Goal: Information Seeking & Learning: Learn about a topic

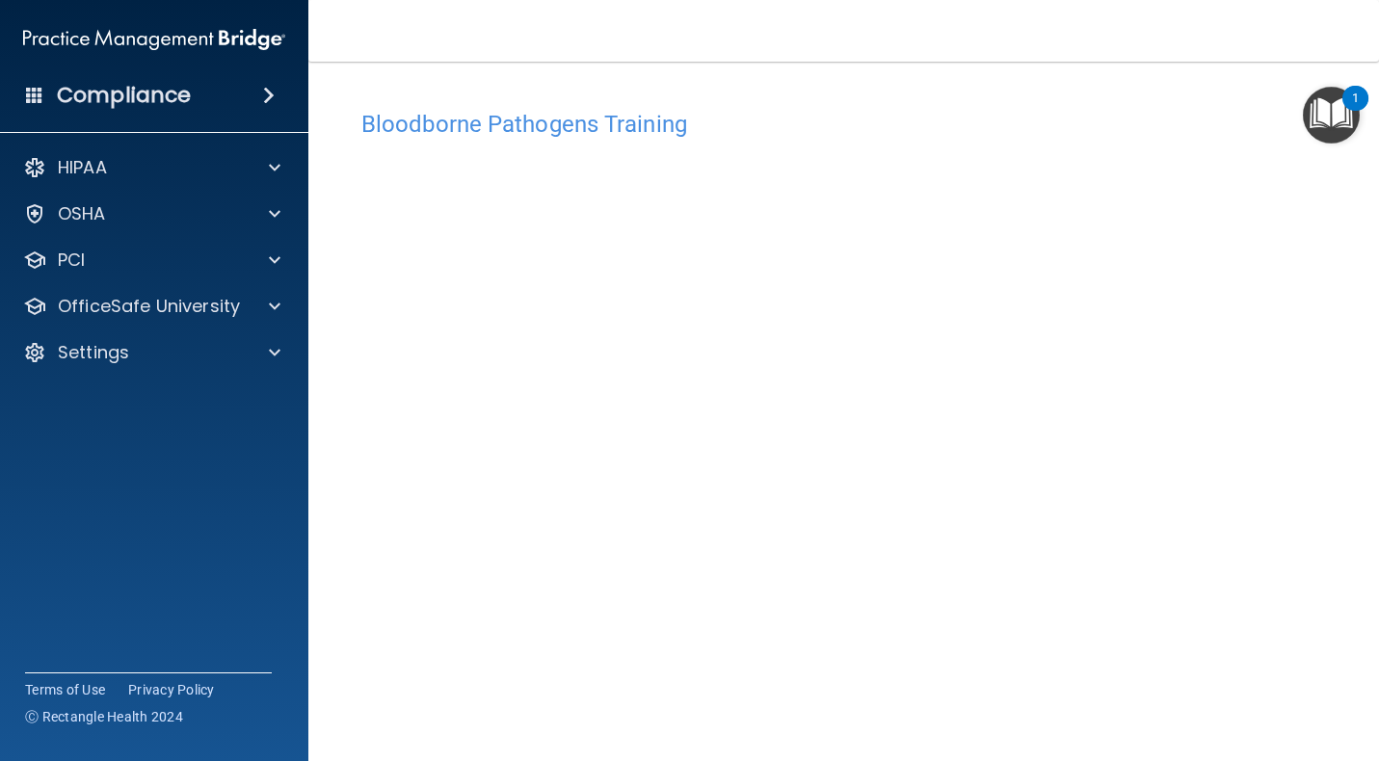
click at [1105, 5] on nav "Toggle navigation [PERSON_NAME] [EMAIL_ADDRESS][DOMAIN_NAME] Manage My Enterpri…" at bounding box center [843, 31] width 1070 height 62
click at [957, 82] on div "Bloodborne Pathogens Training This course doesn’t expire until 07/03/2025. Are …" at bounding box center [843, 414] width 993 height 667
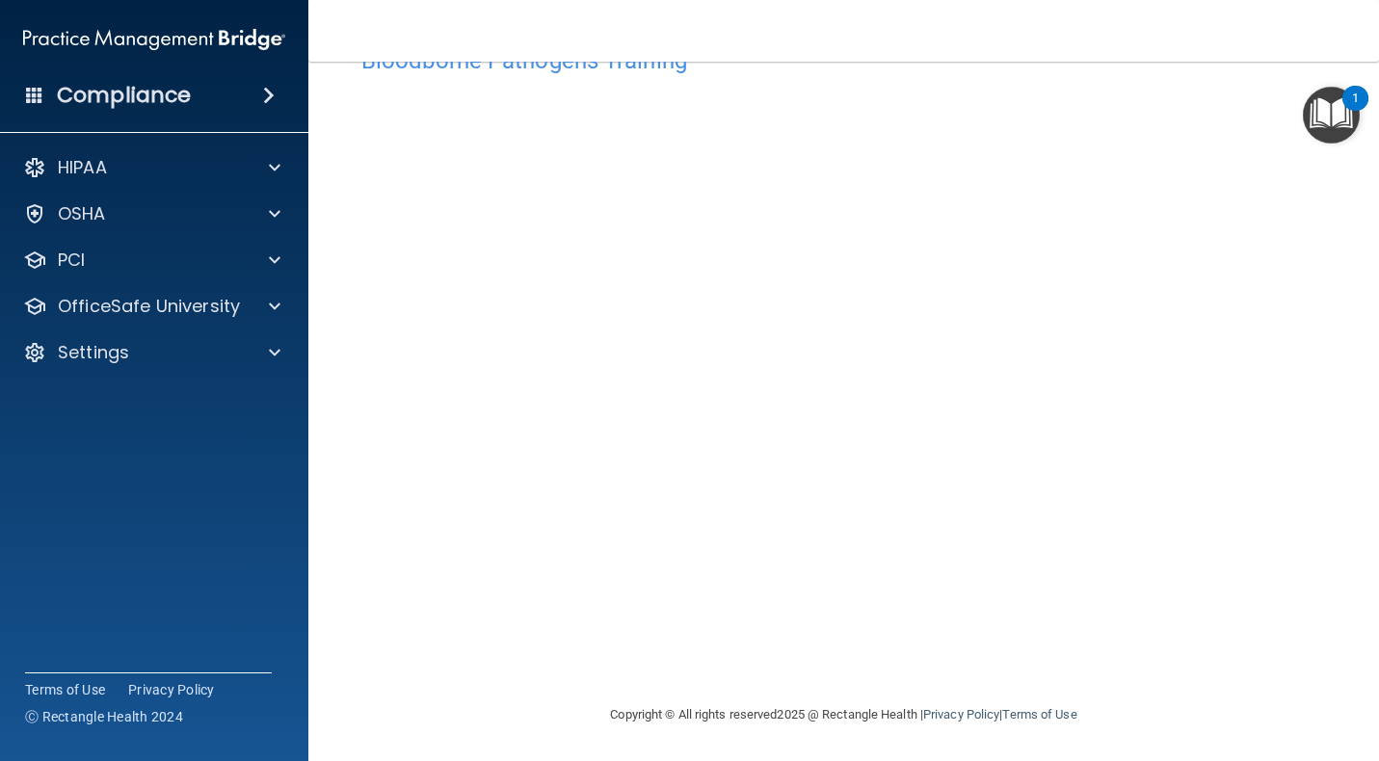
scroll to position [63, 0]
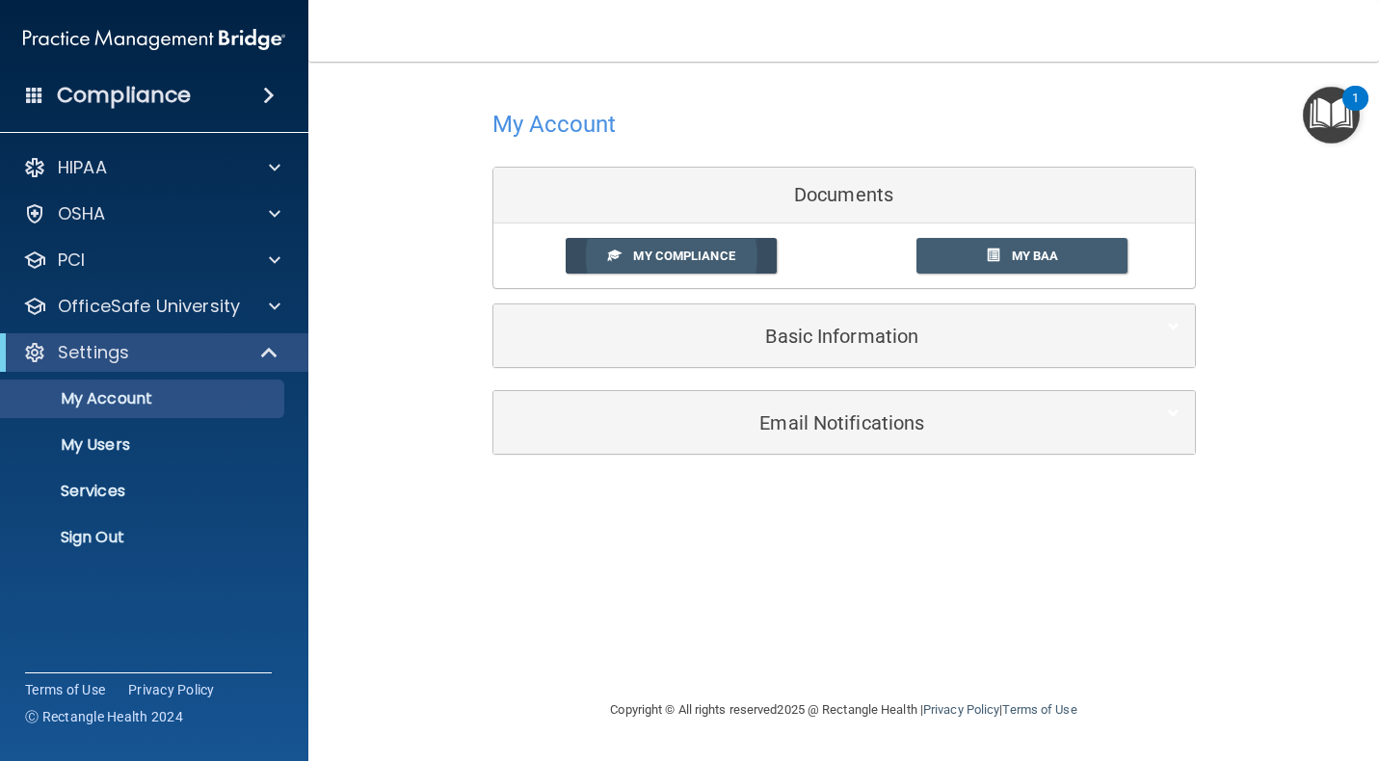
click at [694, 259] on span "My Compliance" at bounding box center [683, 256] width 101 height 14
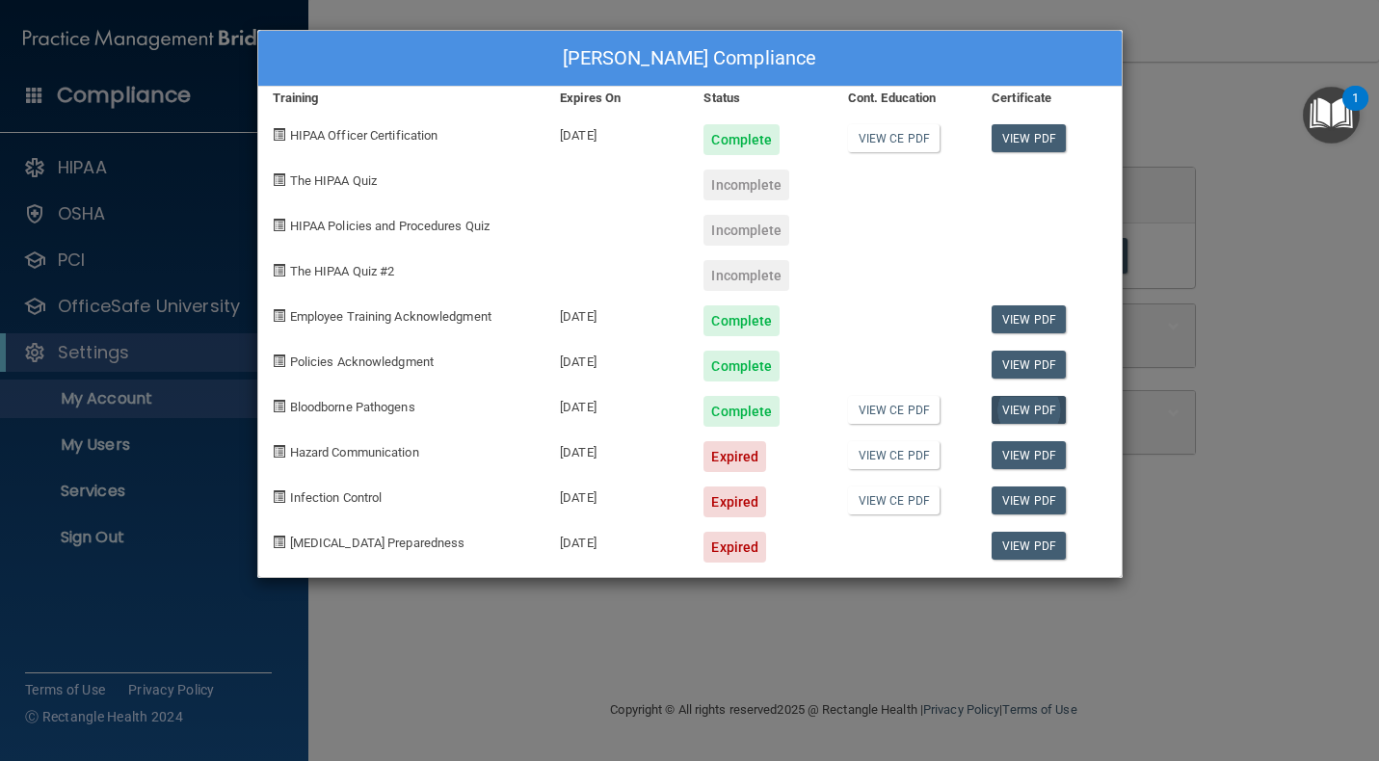
click at [1032, 409] on link "View PDF" at bounding box center [1028, 410] width 74 height 28
click at [256, 71] on div "BRENDA LONA's Compliance Training Expires On Status Cont. Education Certificate…" at bounding box center [689, 380] width 1379 height 761
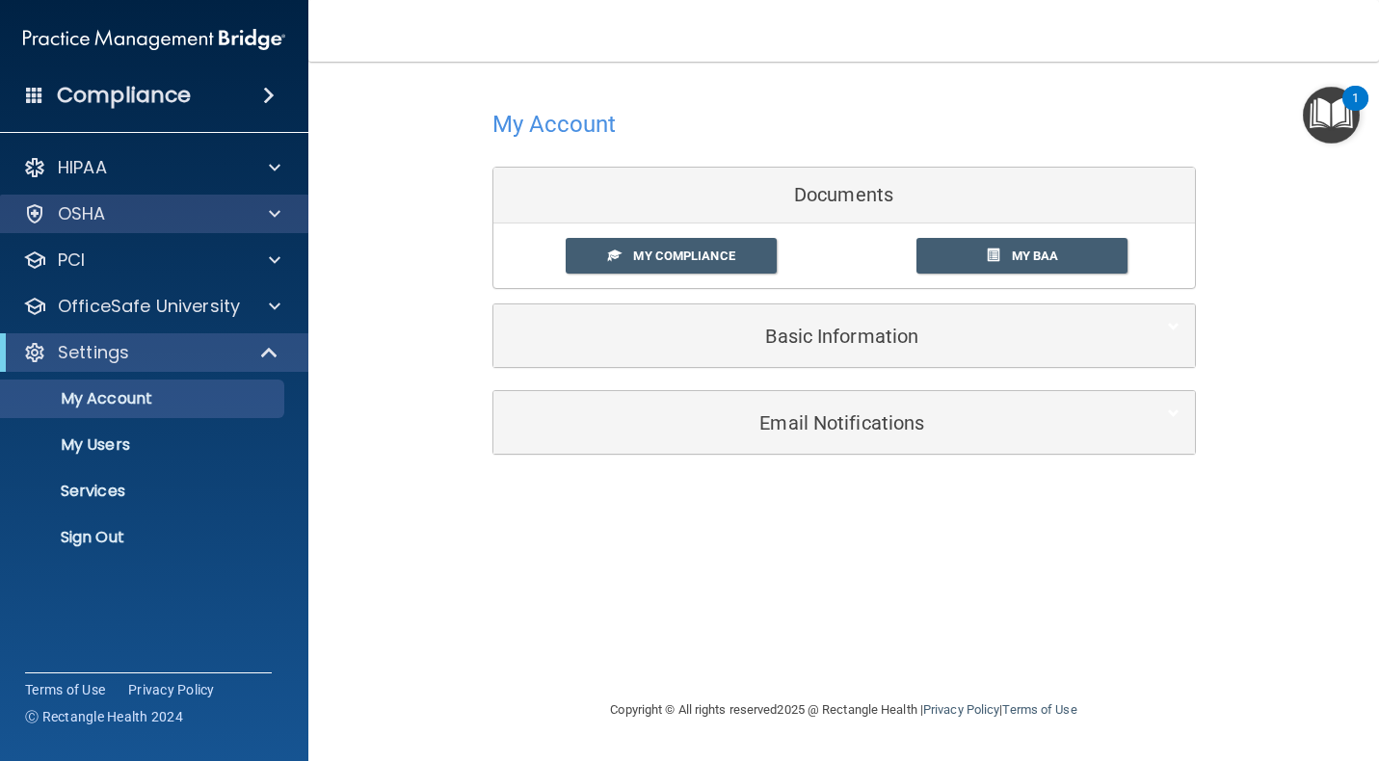
click at [120, 209] on div "OSHA" at bounding box center [128, 213] width 239 height 23
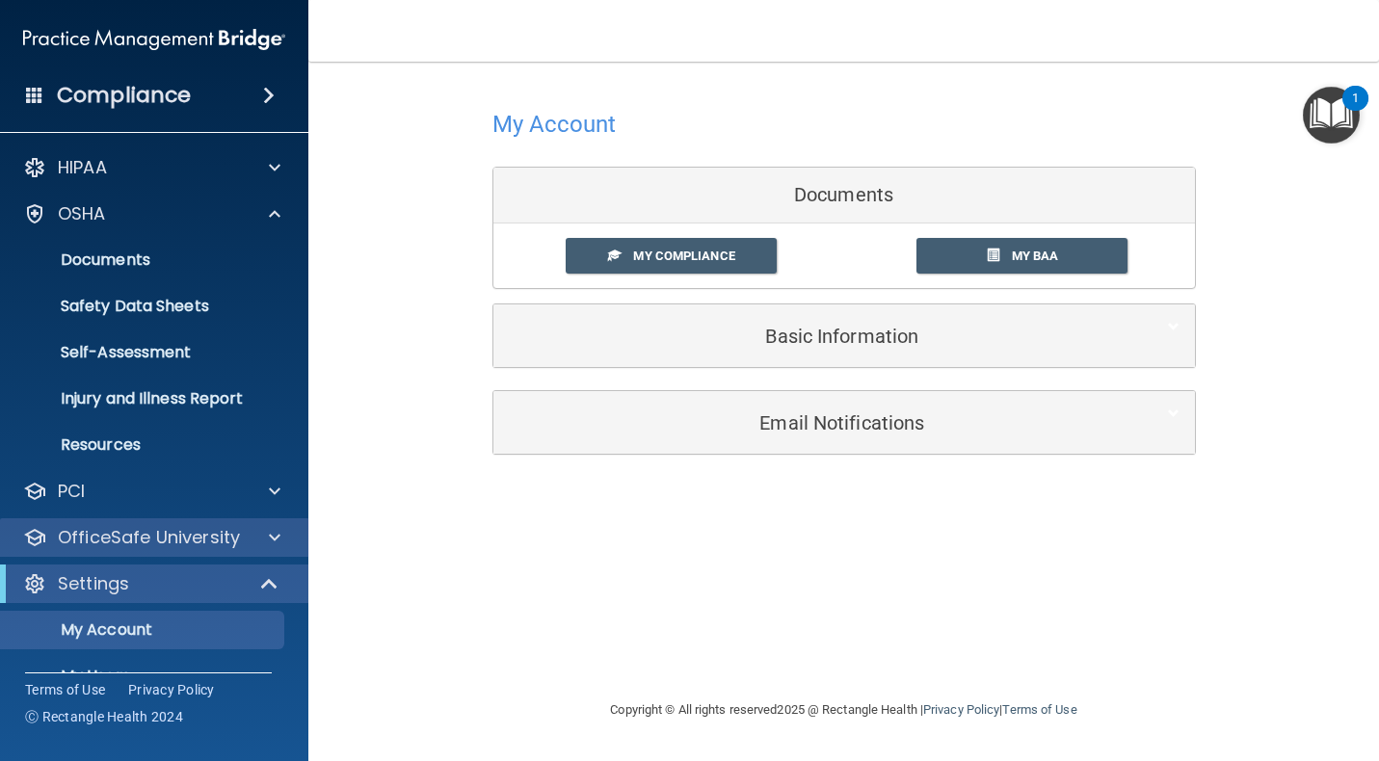
click at [172, 534] on p "OfficeSafe University" at bounding box center [149, 537] width 182 height 23
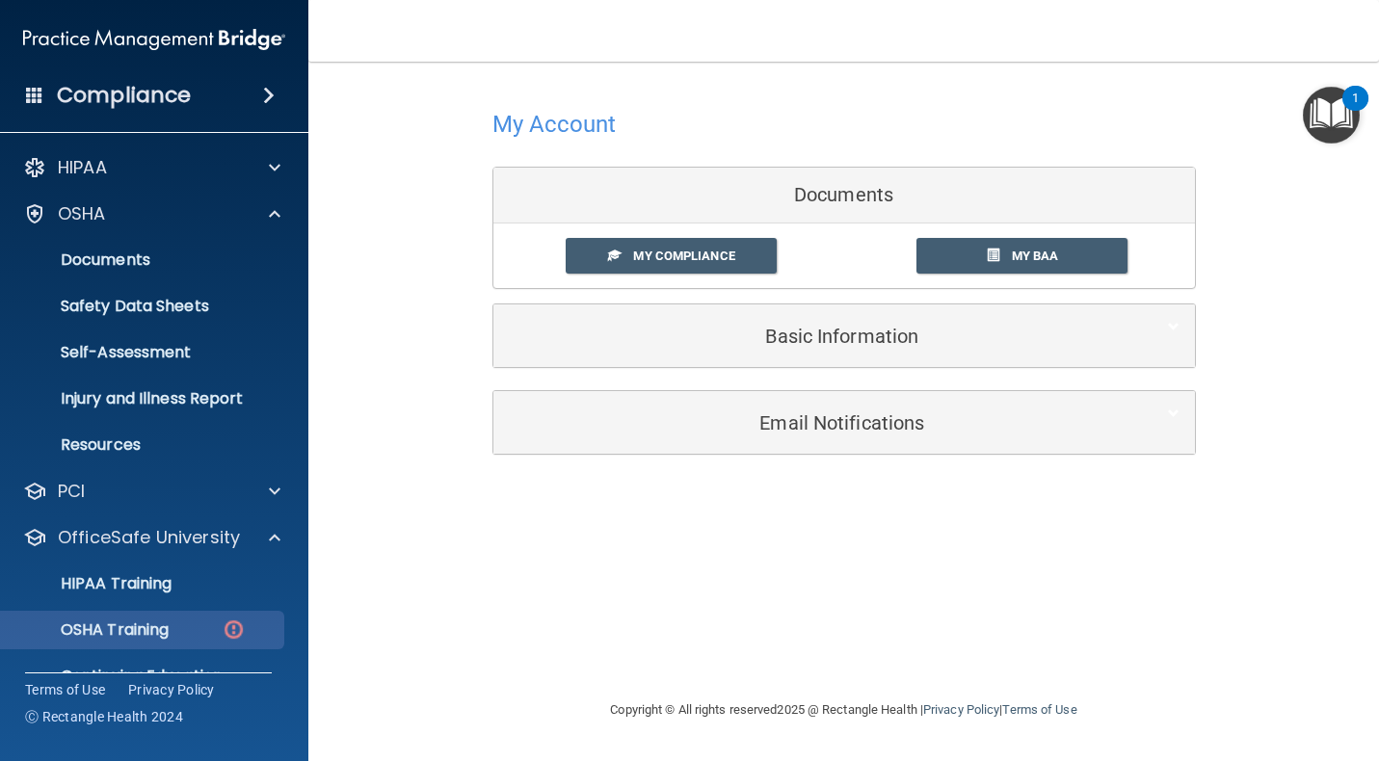
click at [171, 613] on link "OSHA Training" at bounding box center [132, 630] width 303 height 39
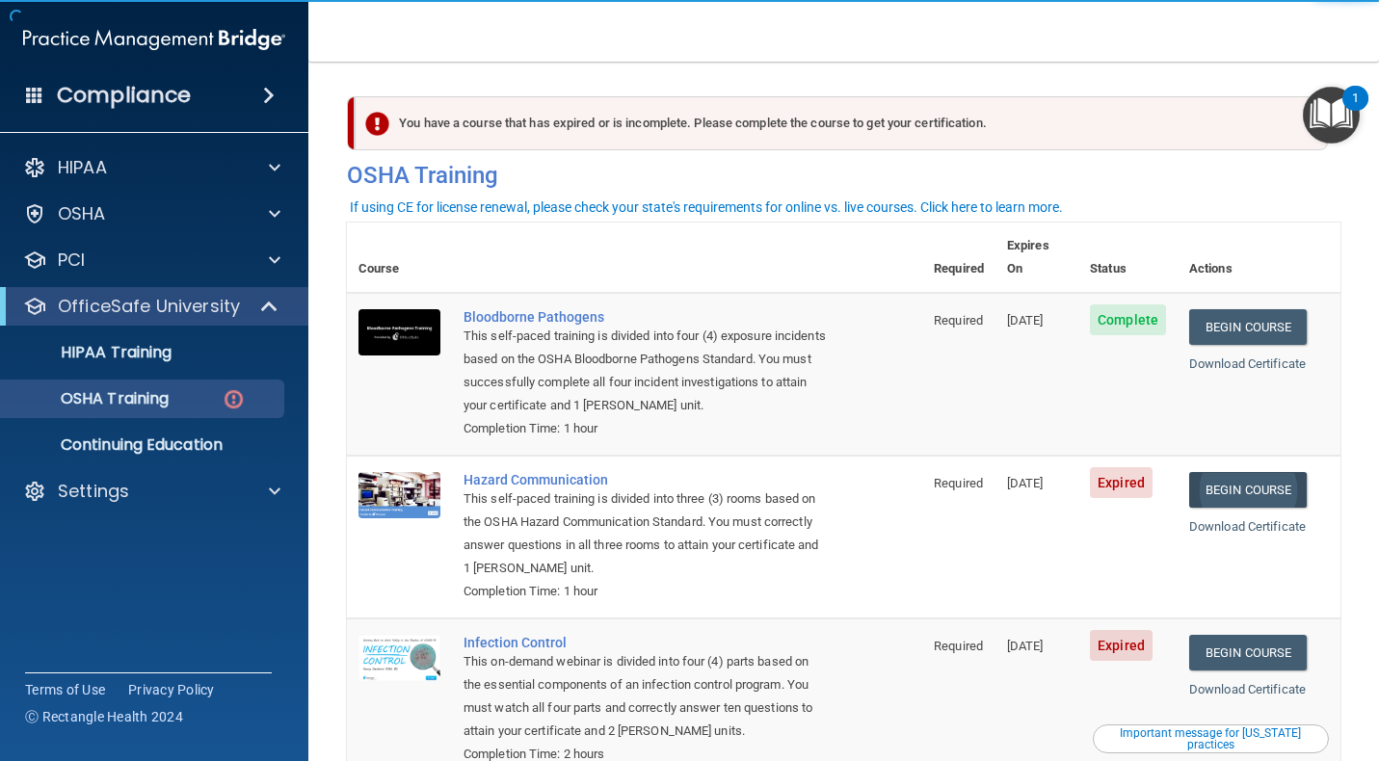
click at [1251, 472] on link "Begin Course" at bounding box center [1248, 490] width 118 height 36
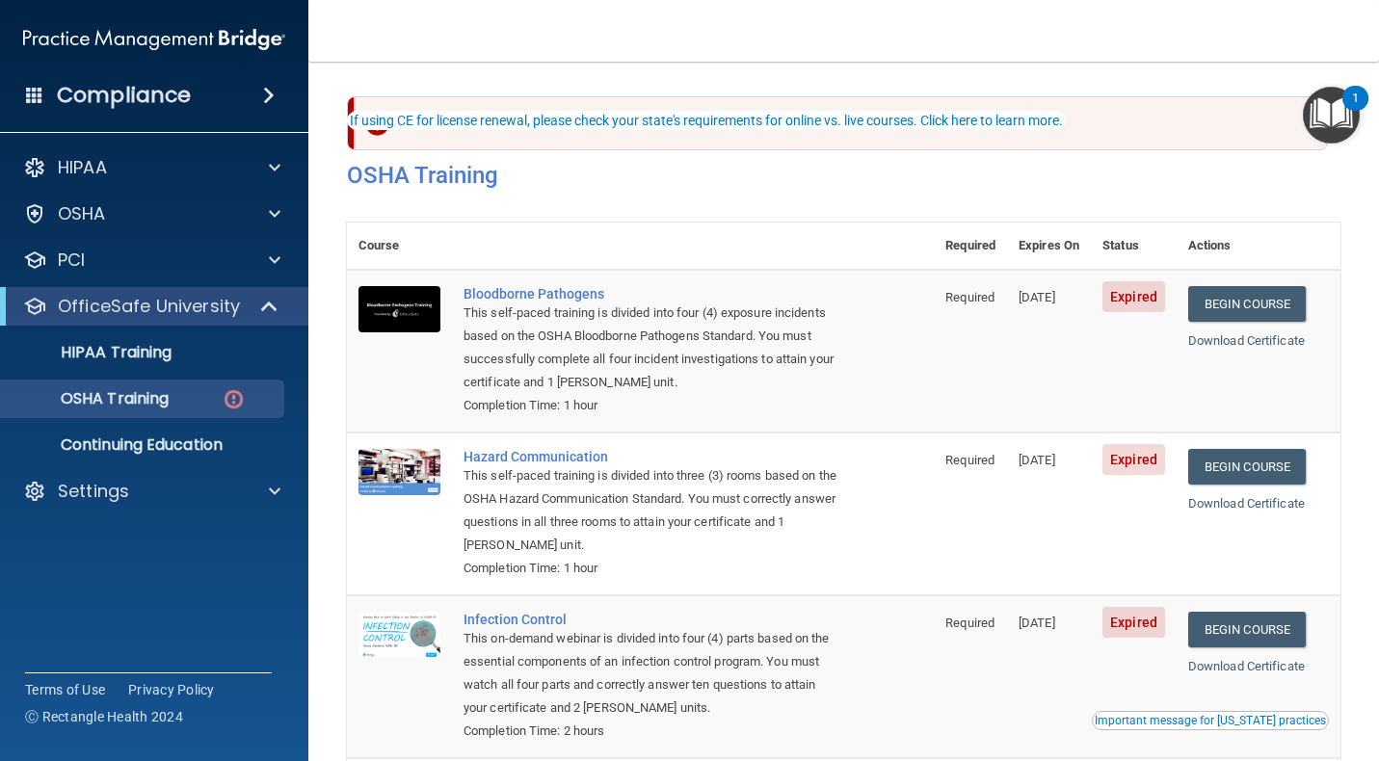
scroll to position [87, 0]
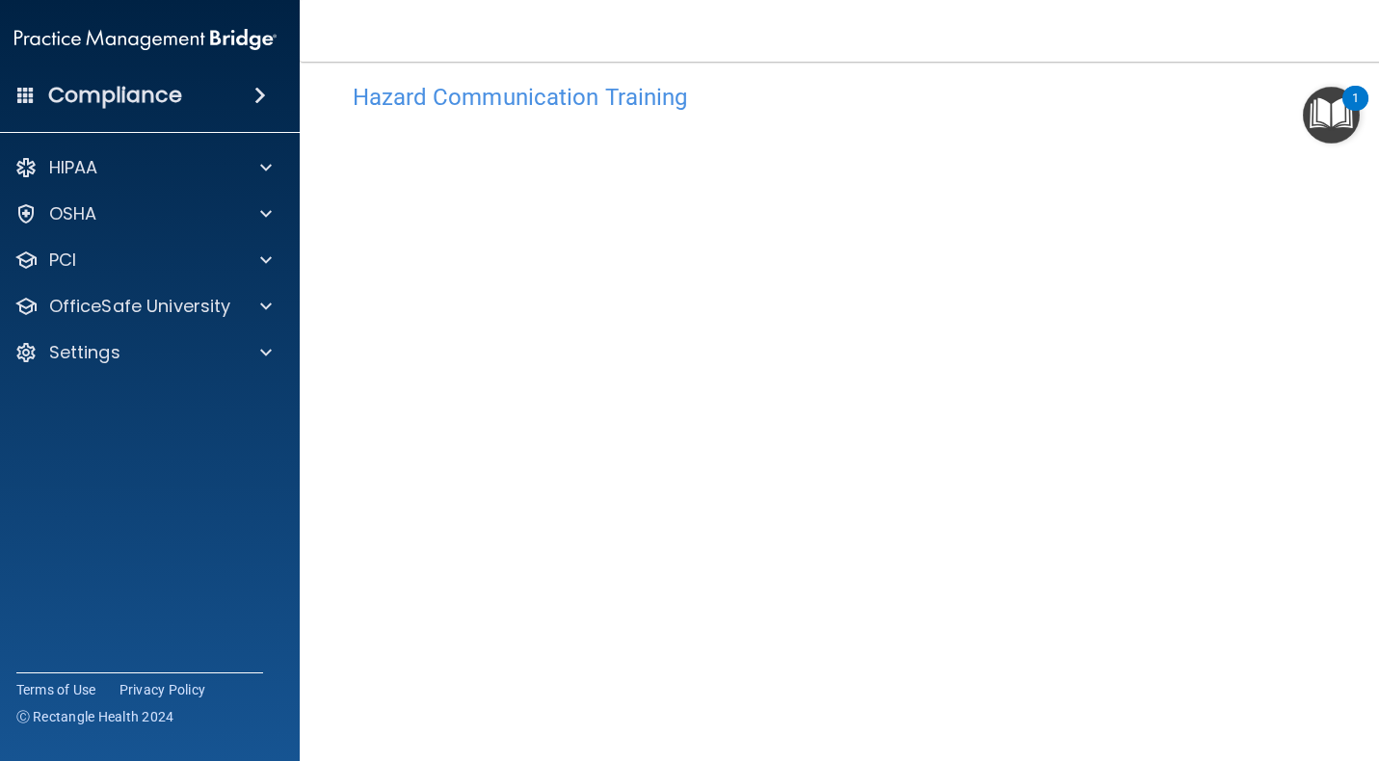
scroll to position [35, 0]
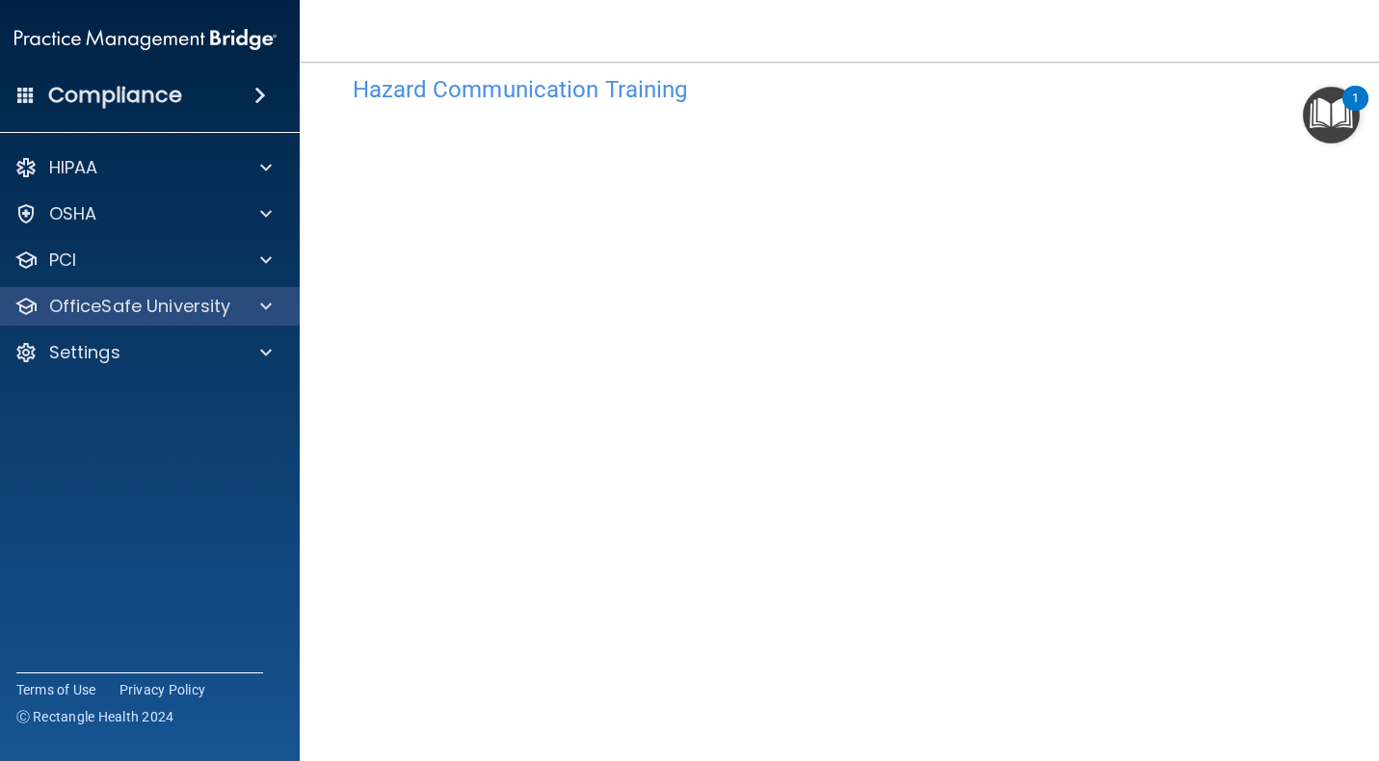
click at [93, 317] on p "OfficeSafe University" at bounding box center [140, 306] width 182 height 23
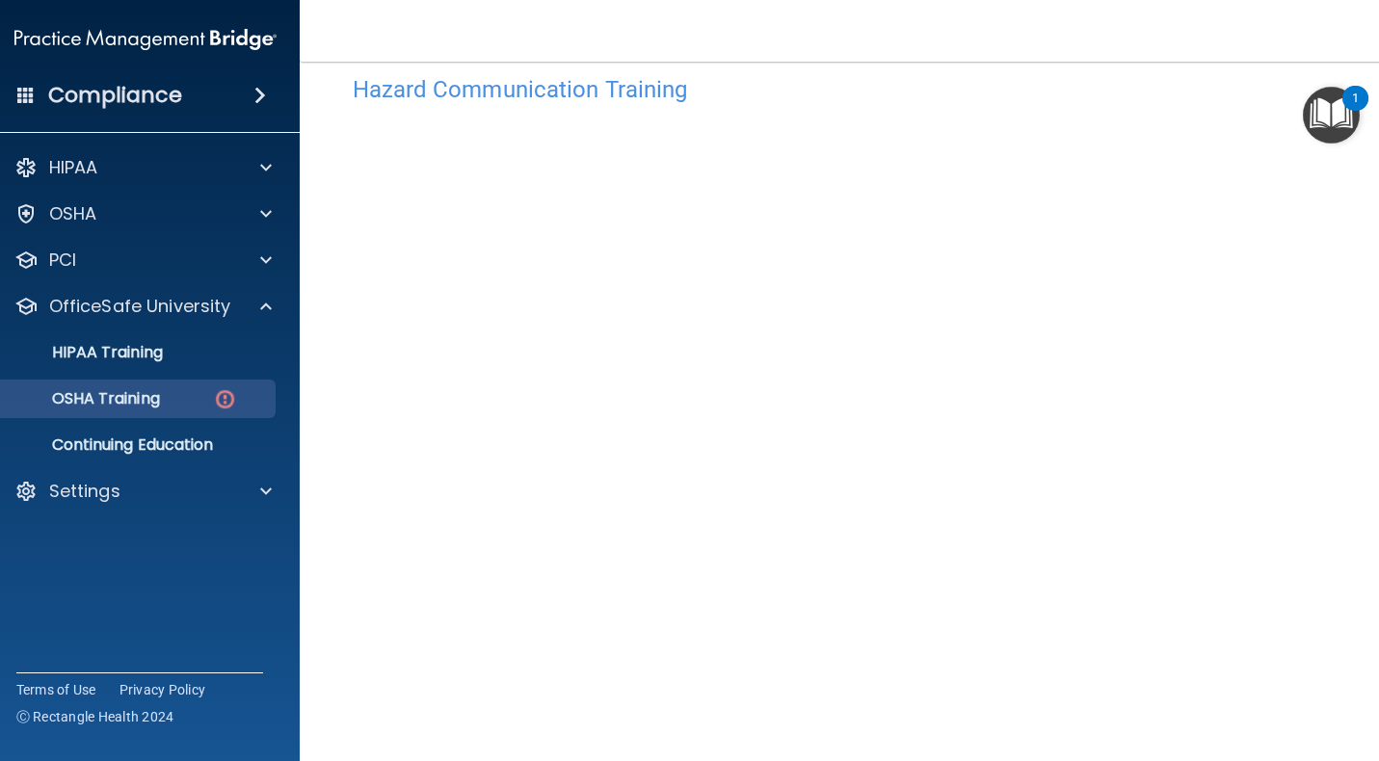
click at [120, 402] on p "OSHA Training" at bounding box center [82, 398] width 156 height 19
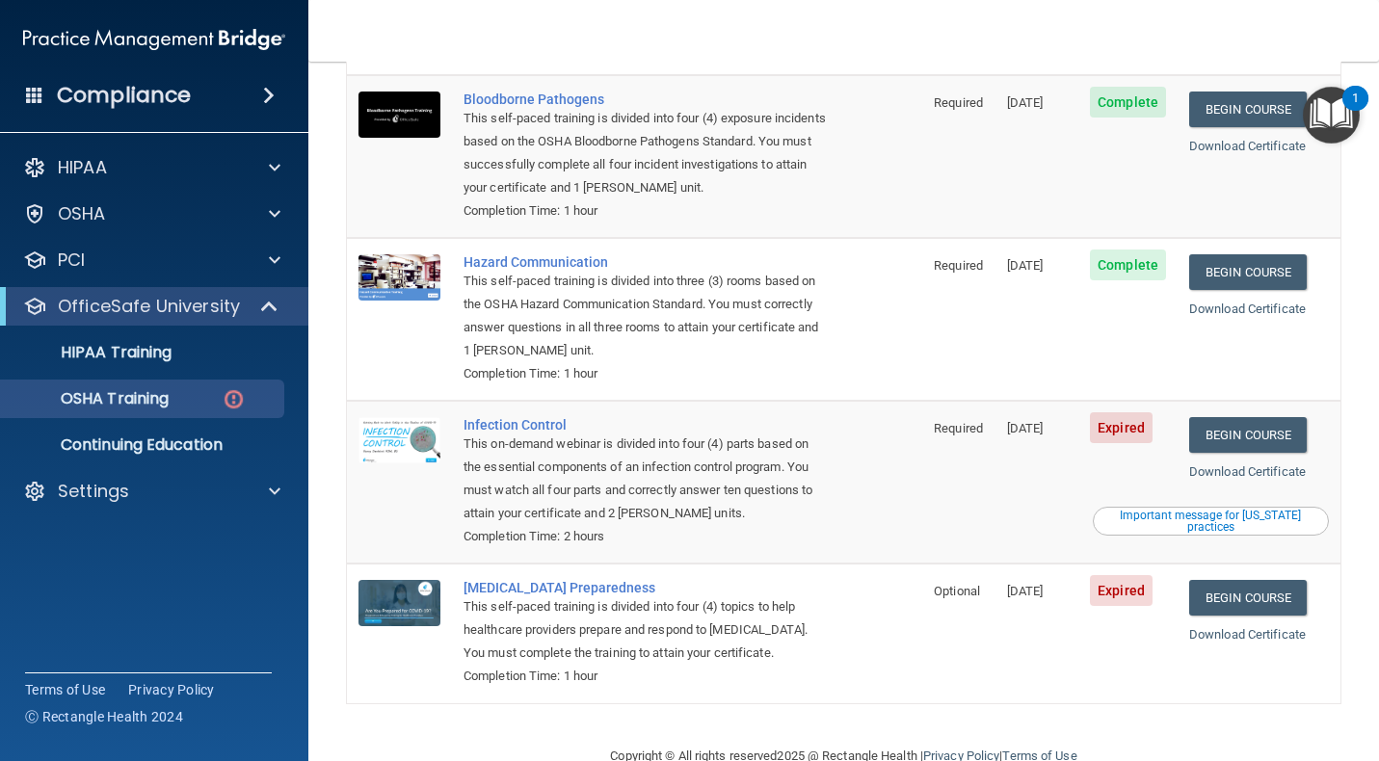
scroll to position [217, 0]
click at [1223, 511] on div "Important message for [US_STATE] practices" at bounding box center [1210, 522] width 230 height 23
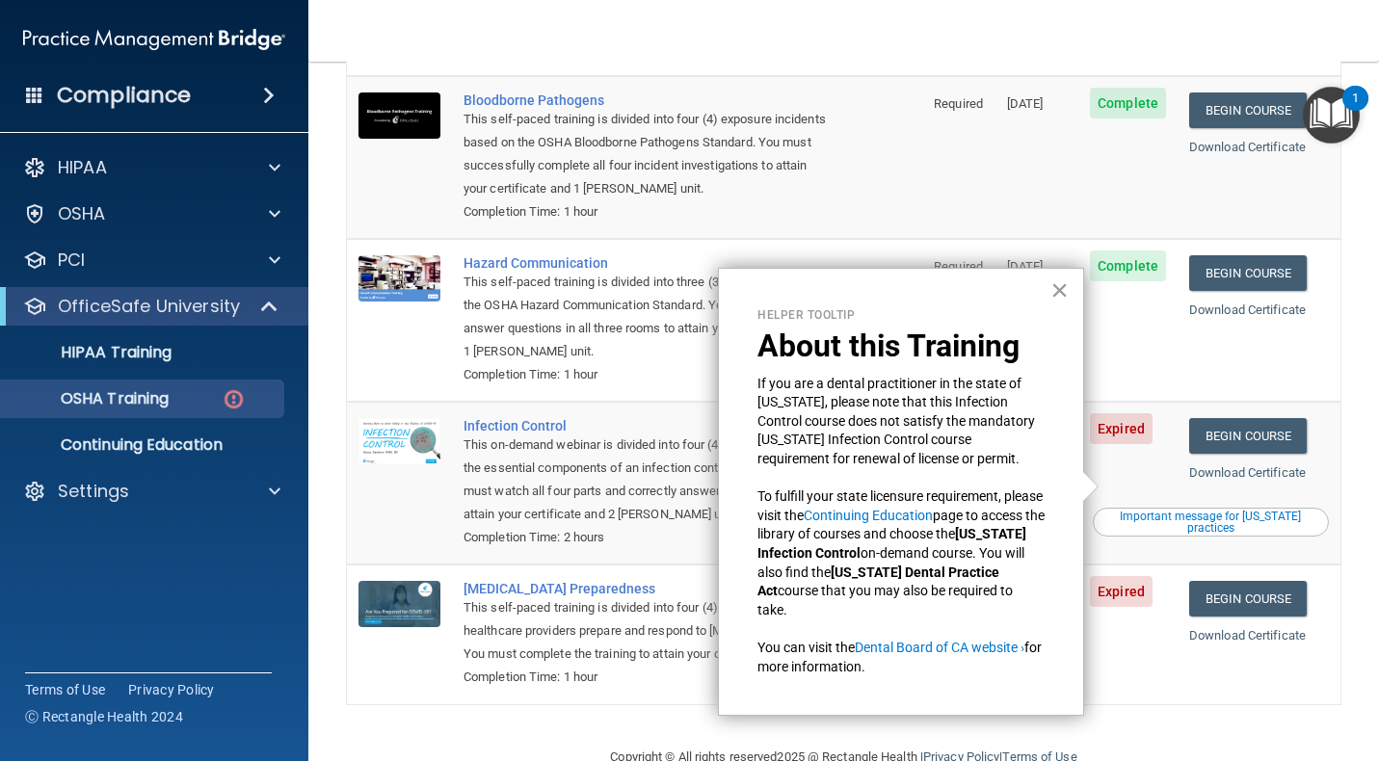
click at [1055, 289] on button "×" at bounding box center [1059, 290] width 18 height 31
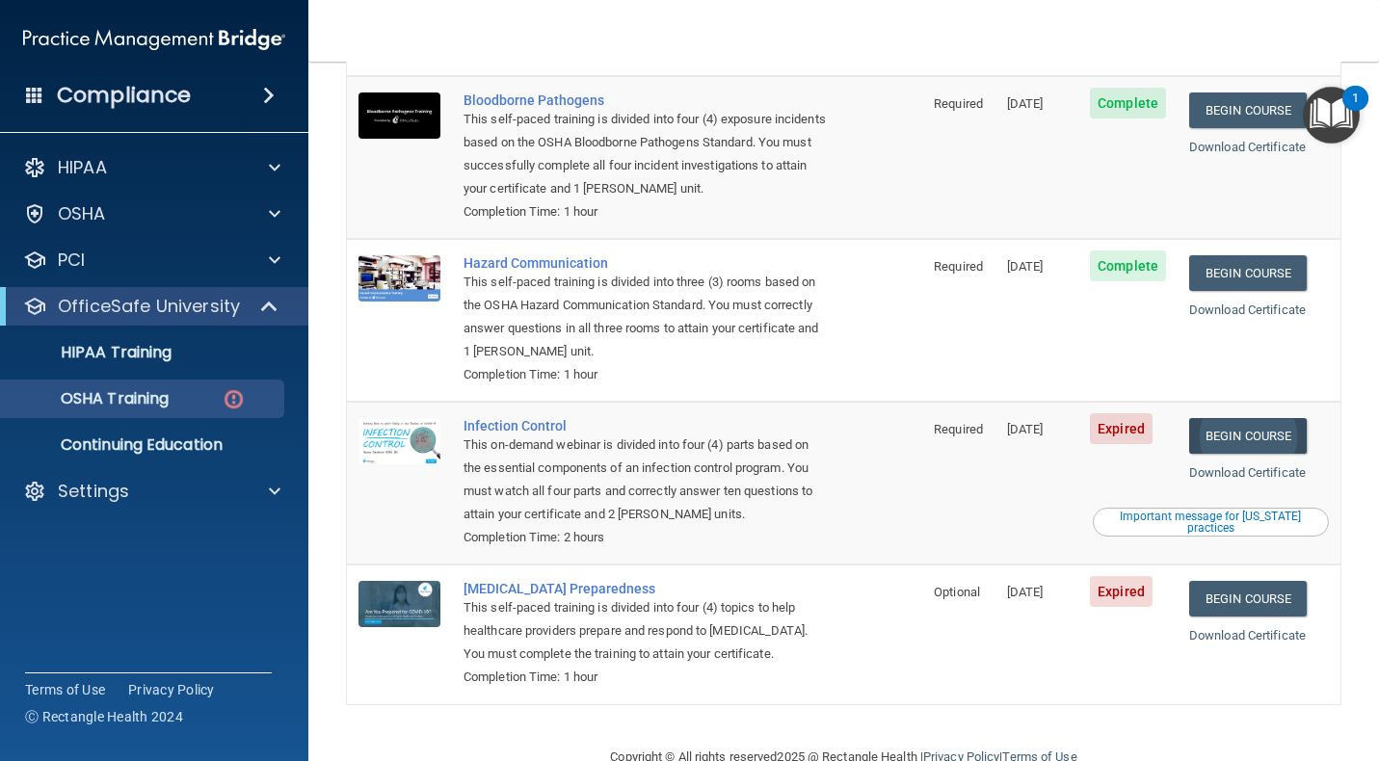
click at [1242, 418] on link "Begin Course" at bounding box center [1248, 436] width 118 height 36
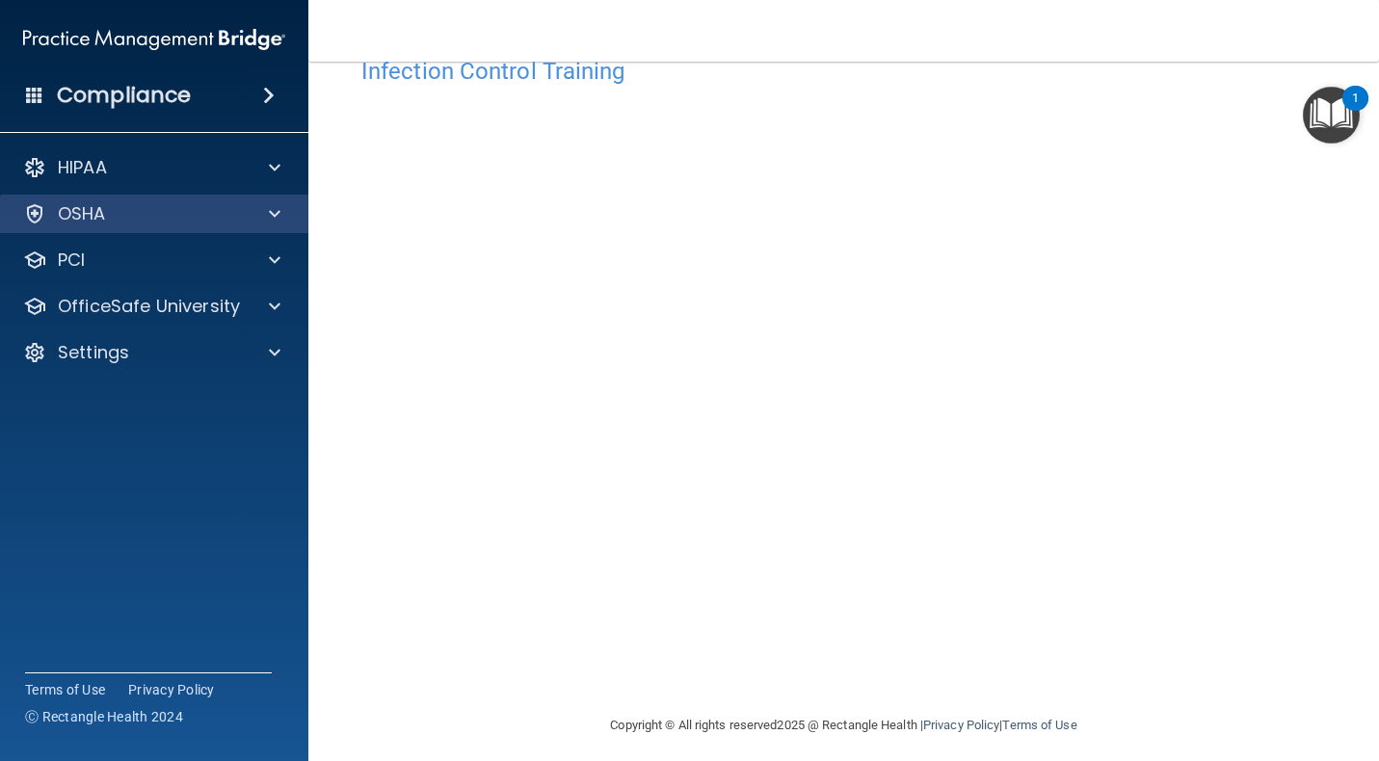
scroll to position [55, 0]
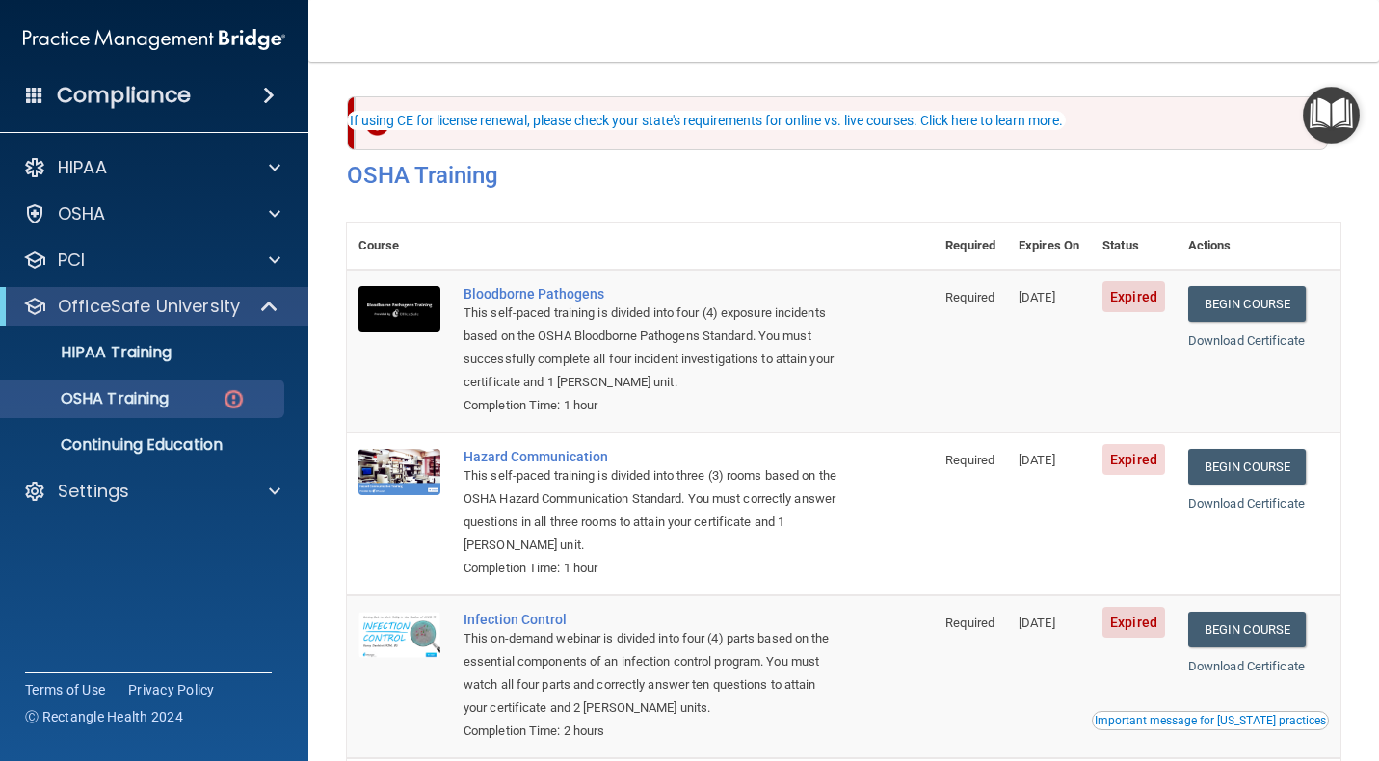
scroll to position [87, 0]
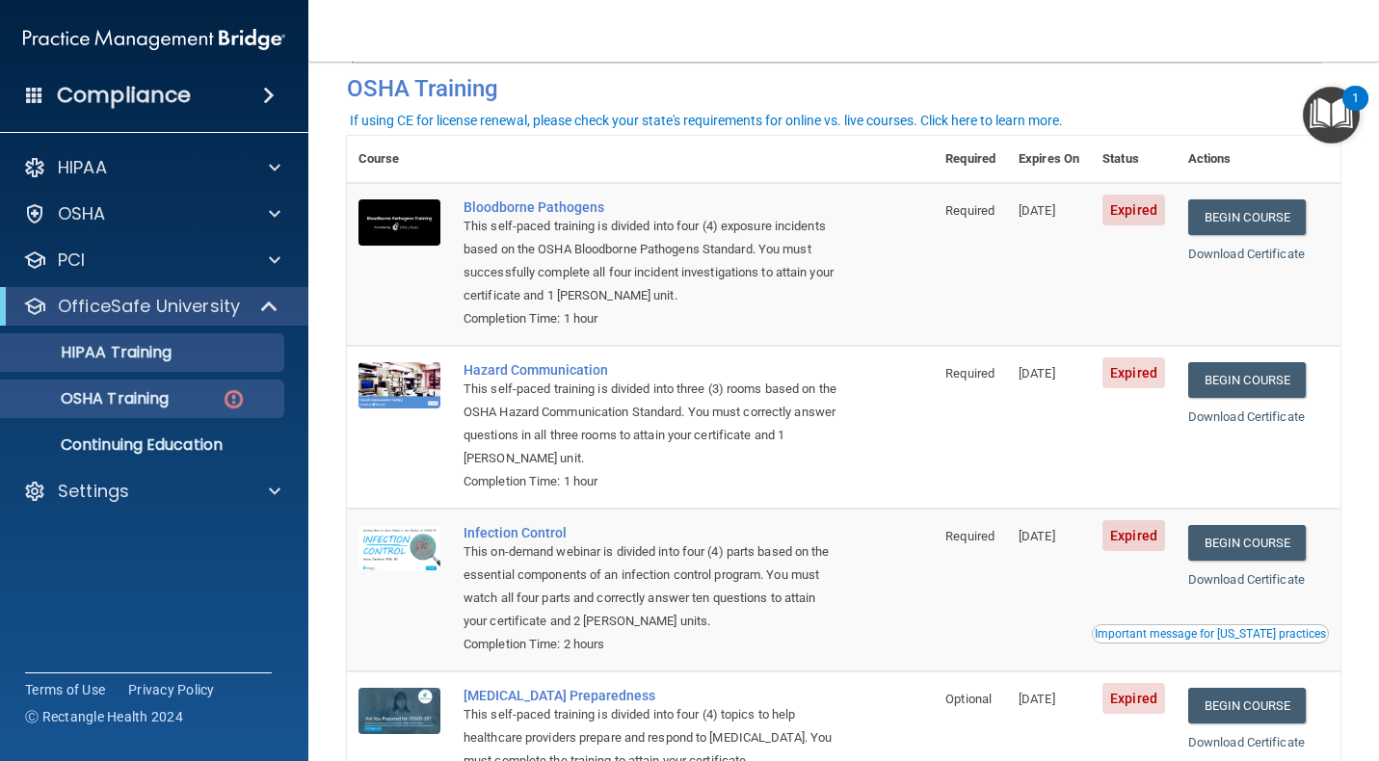
click at [119, 350] on p "HIPAA Training" at bounding box center [92, 352] width 159 height 19
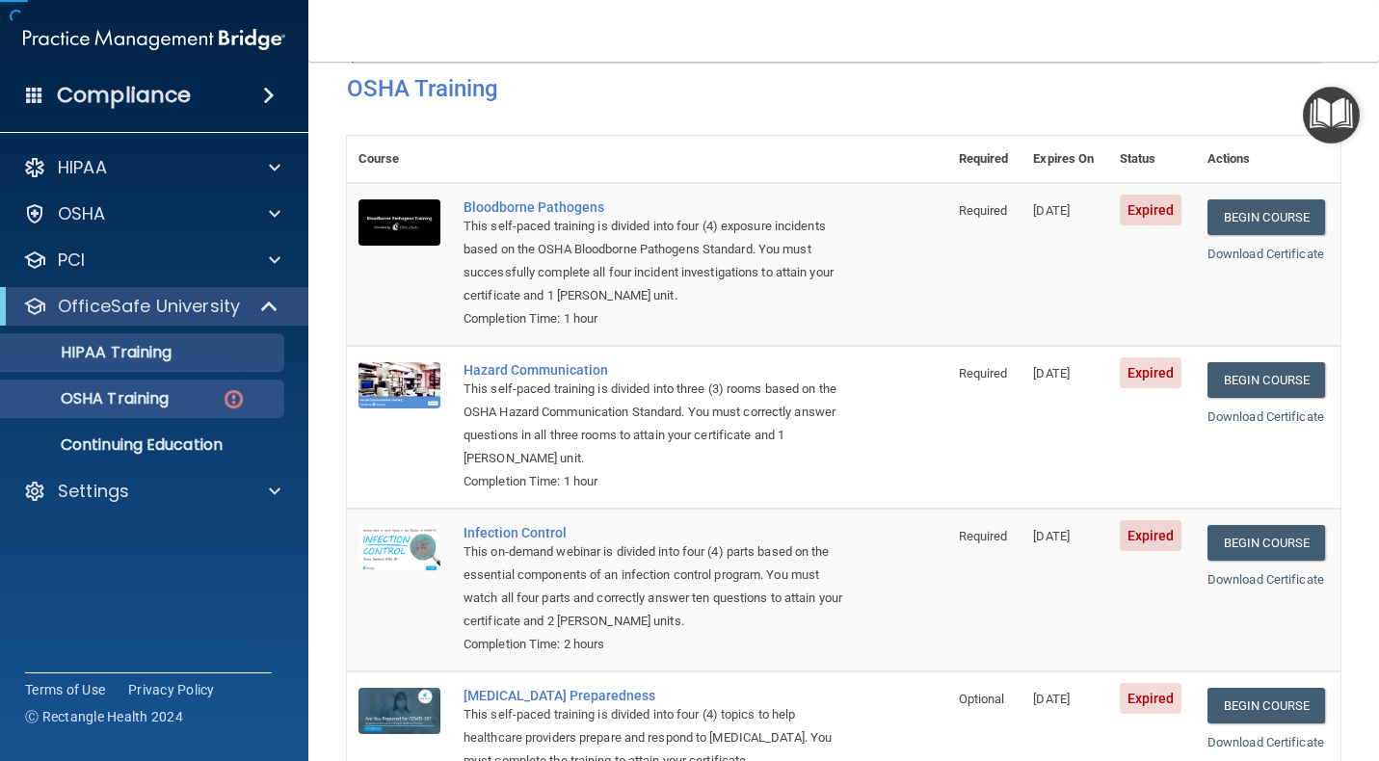
click at [120, 381] on link "OSHA Training" at bounding box center [132, 399] width 303 height 39
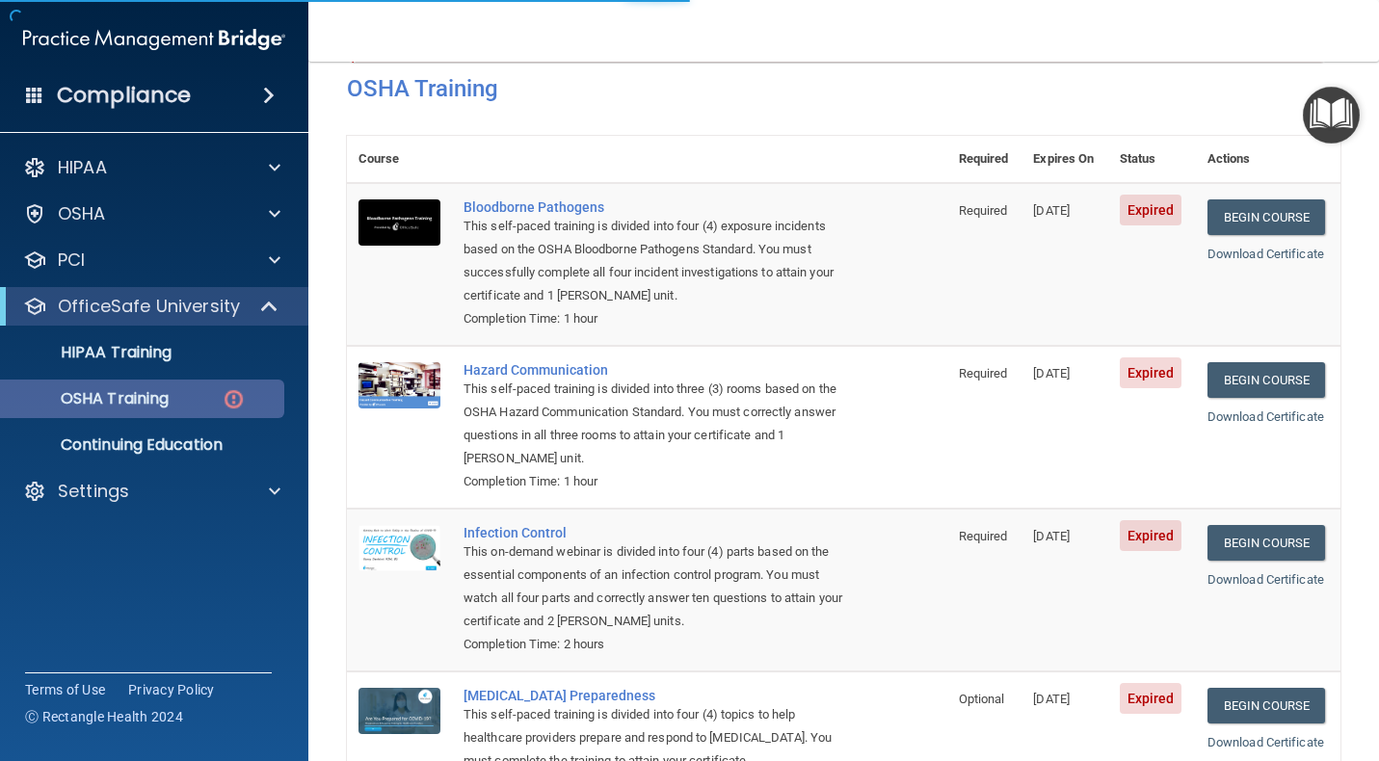
click at [121, 393] on p "OSHA Training" at bounding box center [91, 398] width 156 height 19
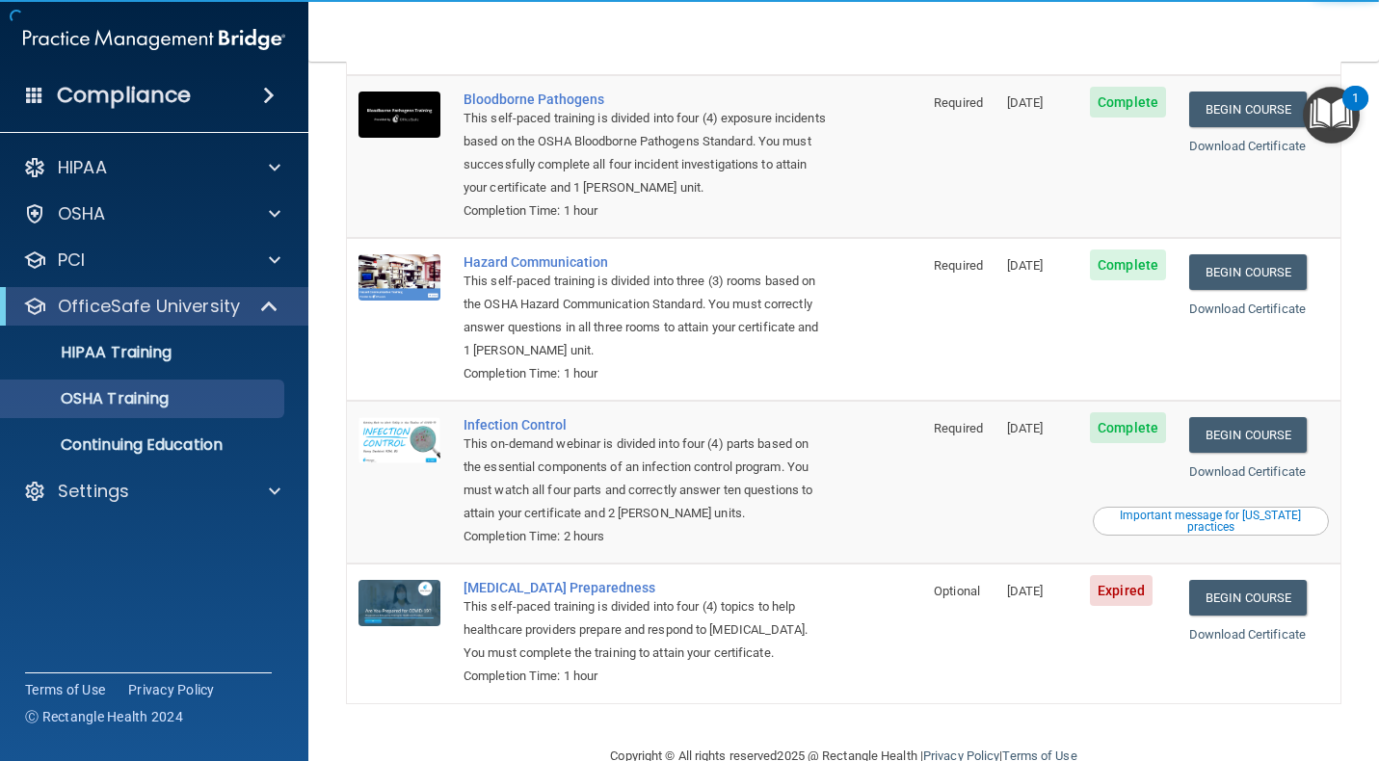
scroll to position [163, 0]
click at [1272, 565] on td "Begin Course Download Certificate" at bounding box center [1258, 634] width 163 height 139
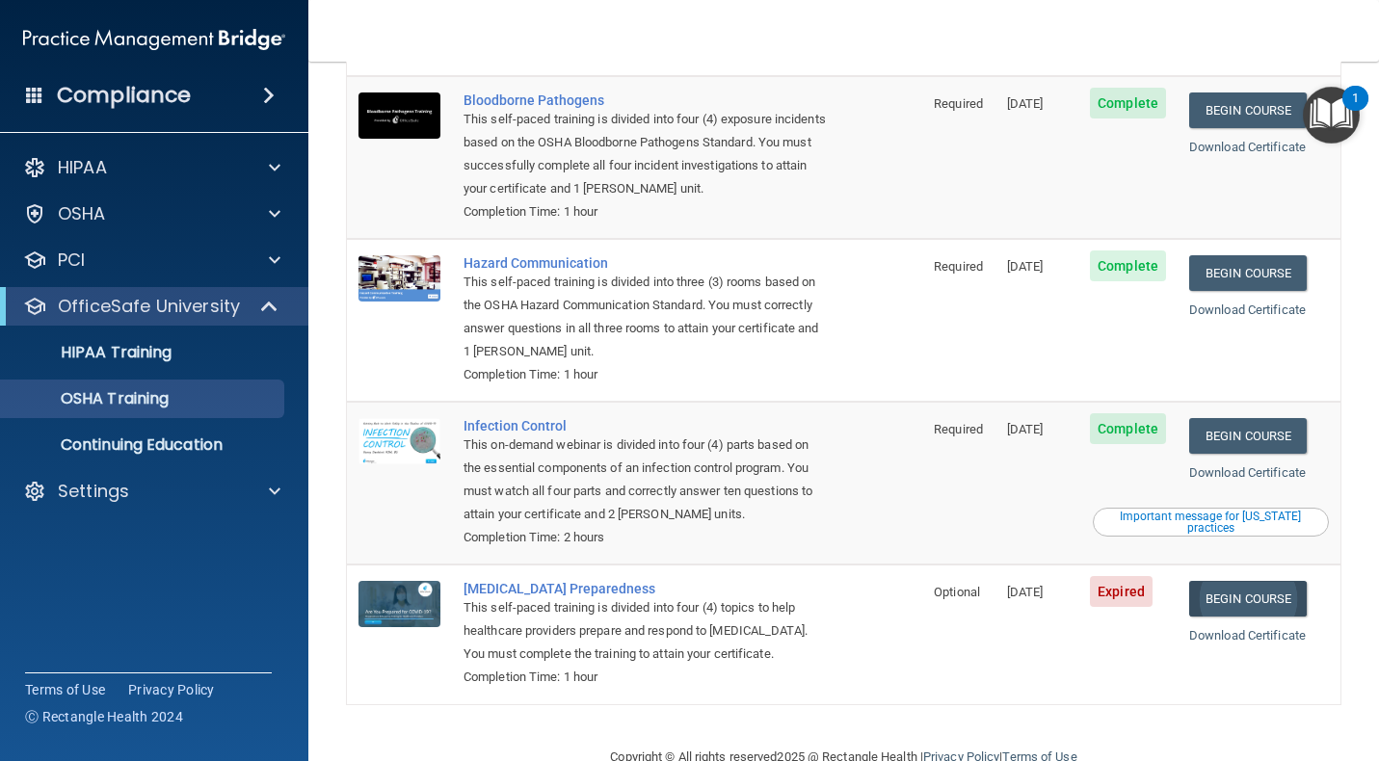
click at [1247, 581] on link "Begin Course" at bounding box center [1248, 599] width 118 height 36
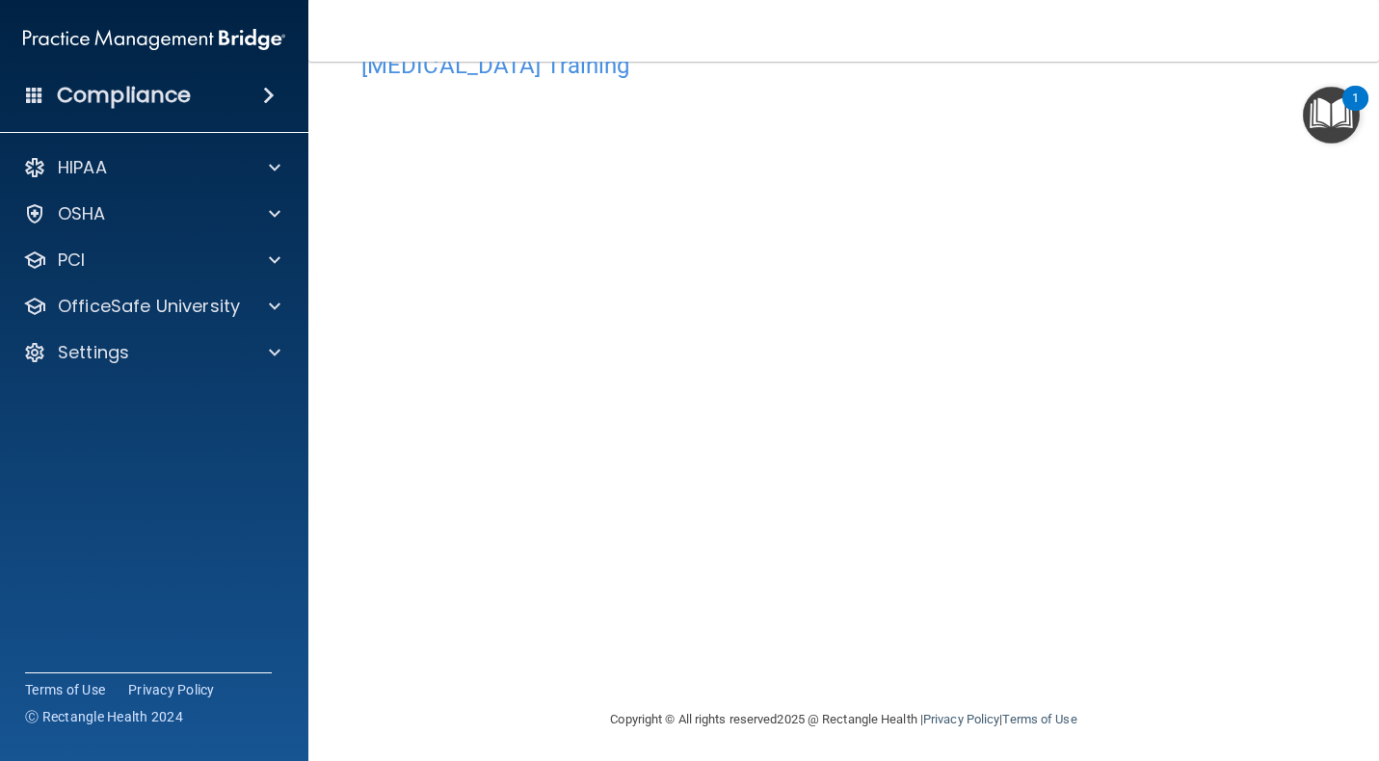
scroll to position [61, 0]
click at [89, 146] on div "HIPAA Documents and Policies Report an Incident Business Associates Emergency P…" at bounding box center [154, 264] width 309 height 247
click at [89, 183] on div "HIPAA" at bounding box center [154, 167] width 309 height 39
click at [82, 163] on p "HIPAA" at bounding box center [82, 167] width 49 height 23
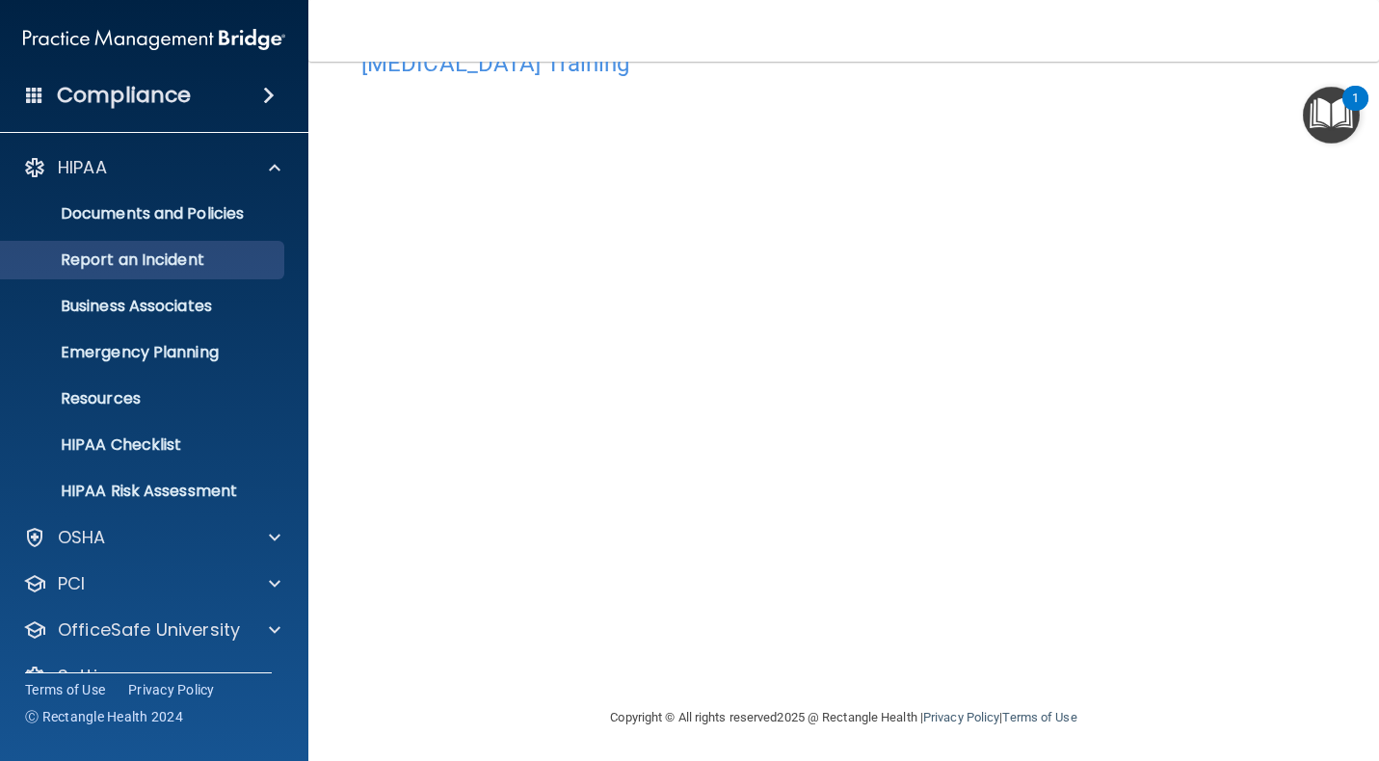
click at [94, 250] on p "Report an Incident" at bounding box center [144, 259] width 263 height 19
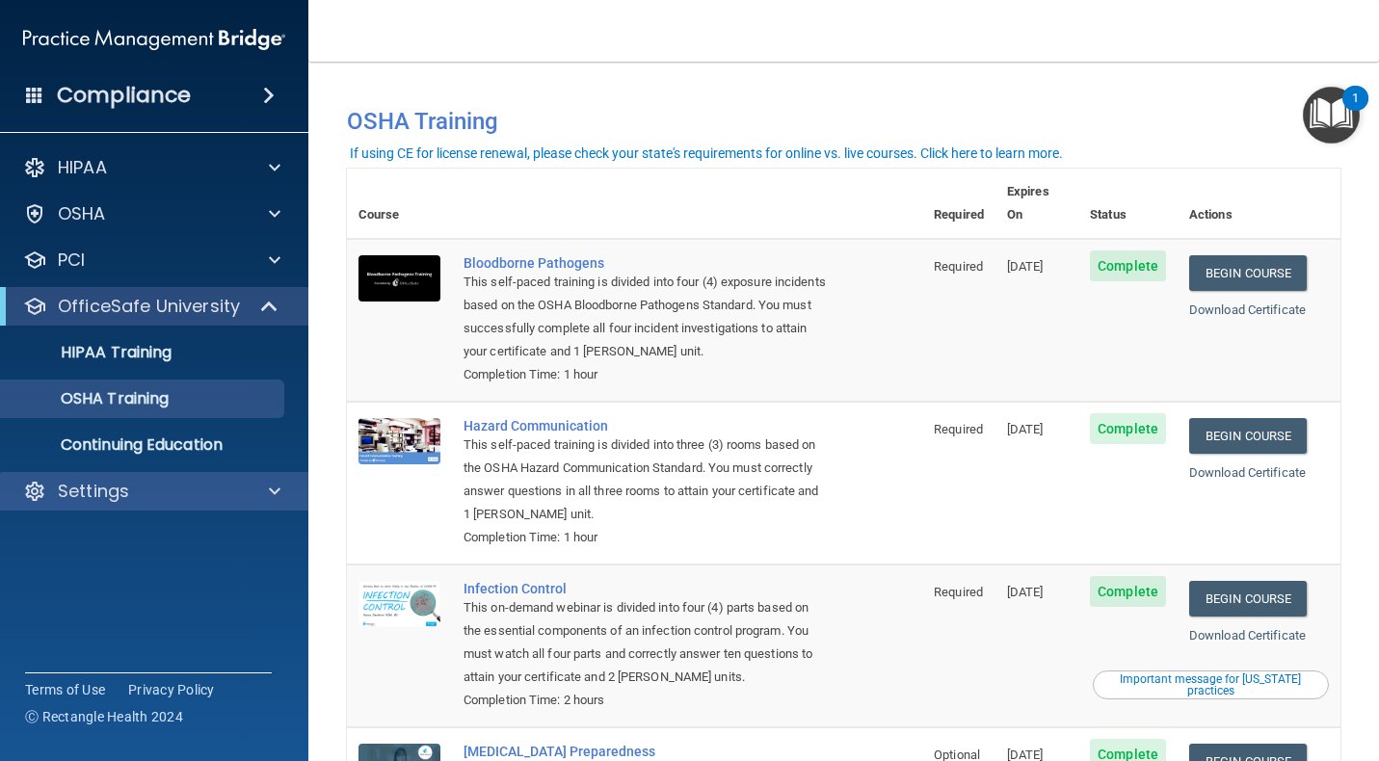
click at [104, 491] on p "Settings" at bounding box center [93, 491] width 71 height 23
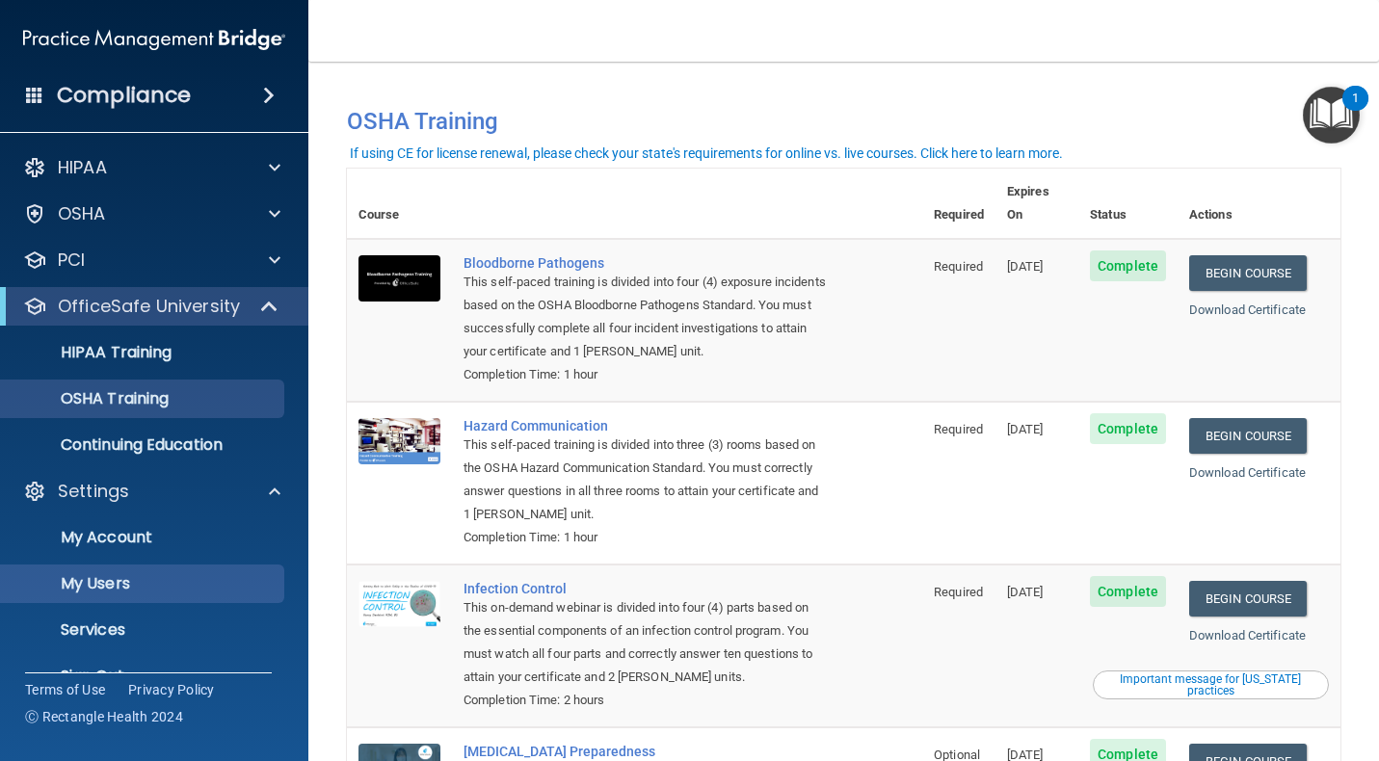
click at [116, 595] on link "My Users" at bounding box center [132, 584] width 303 height 39
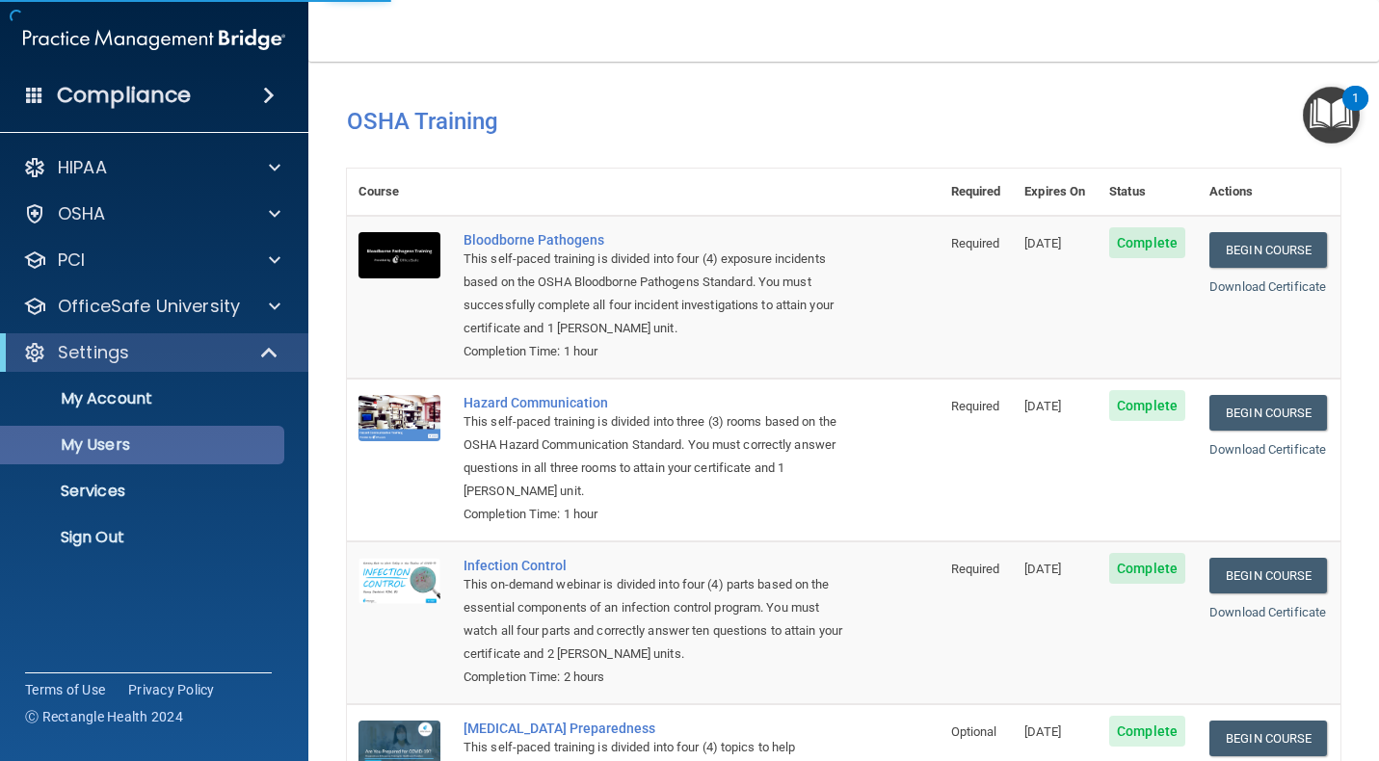
select select "20"
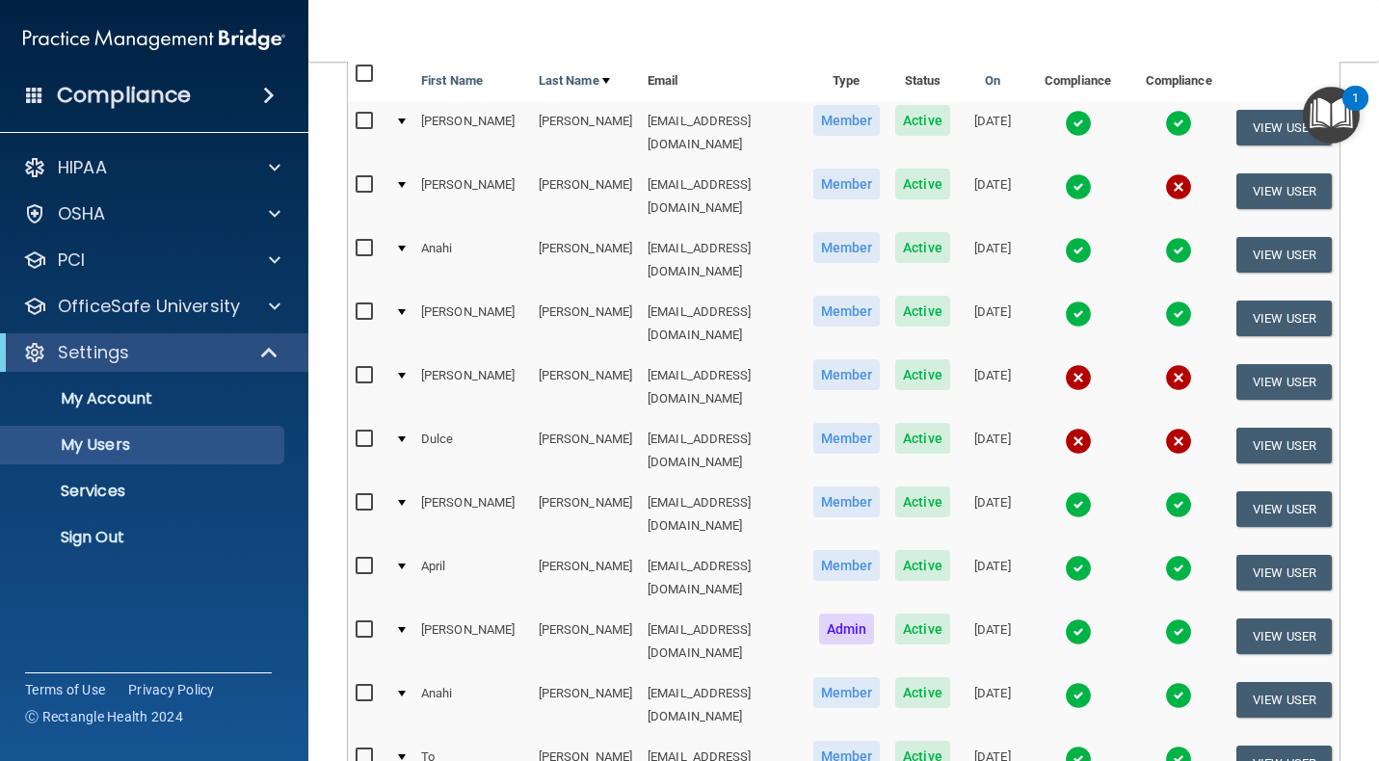
scroll to position [286, 0]
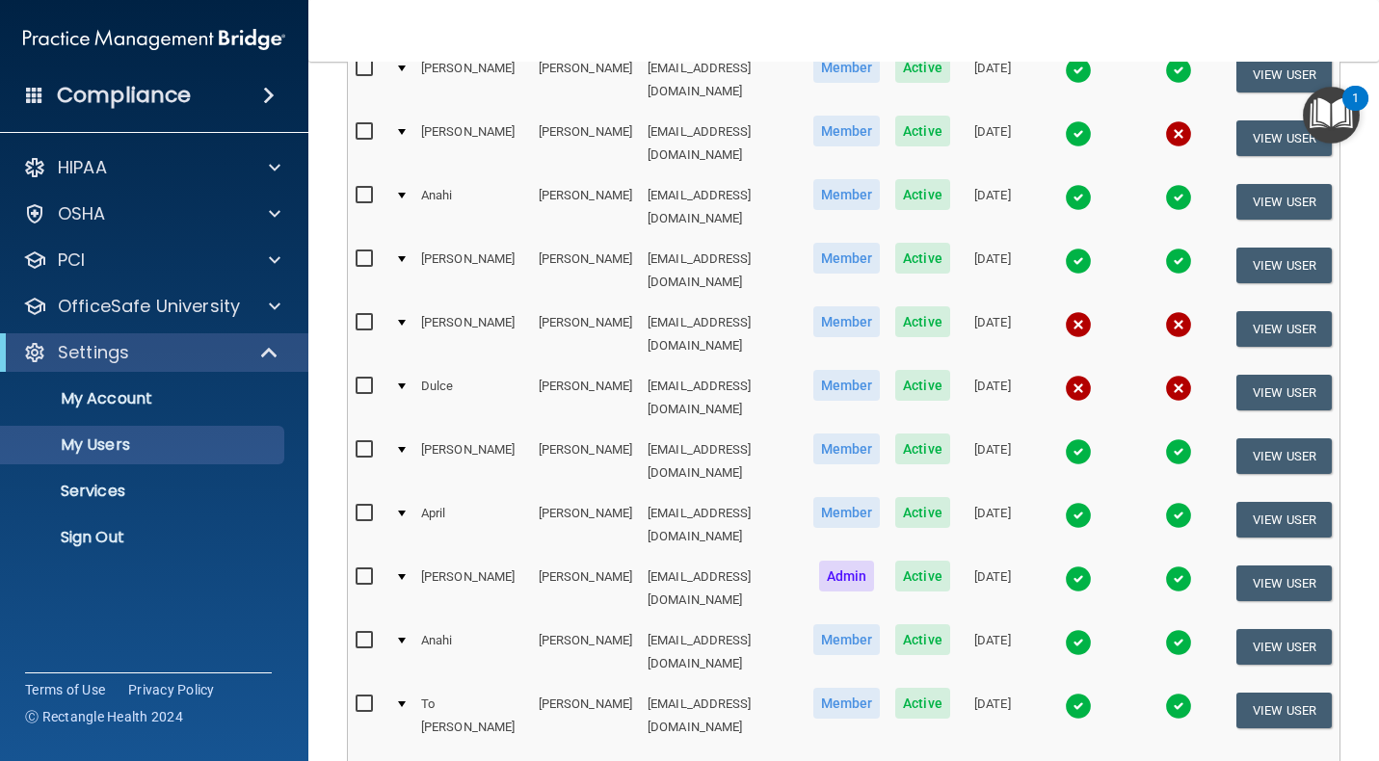
click at [398, 366] on td at bounding box center [400, 398] width 26 height 64
click at [408, 366] on td at bounding box center [400, 398] width 26 height 64
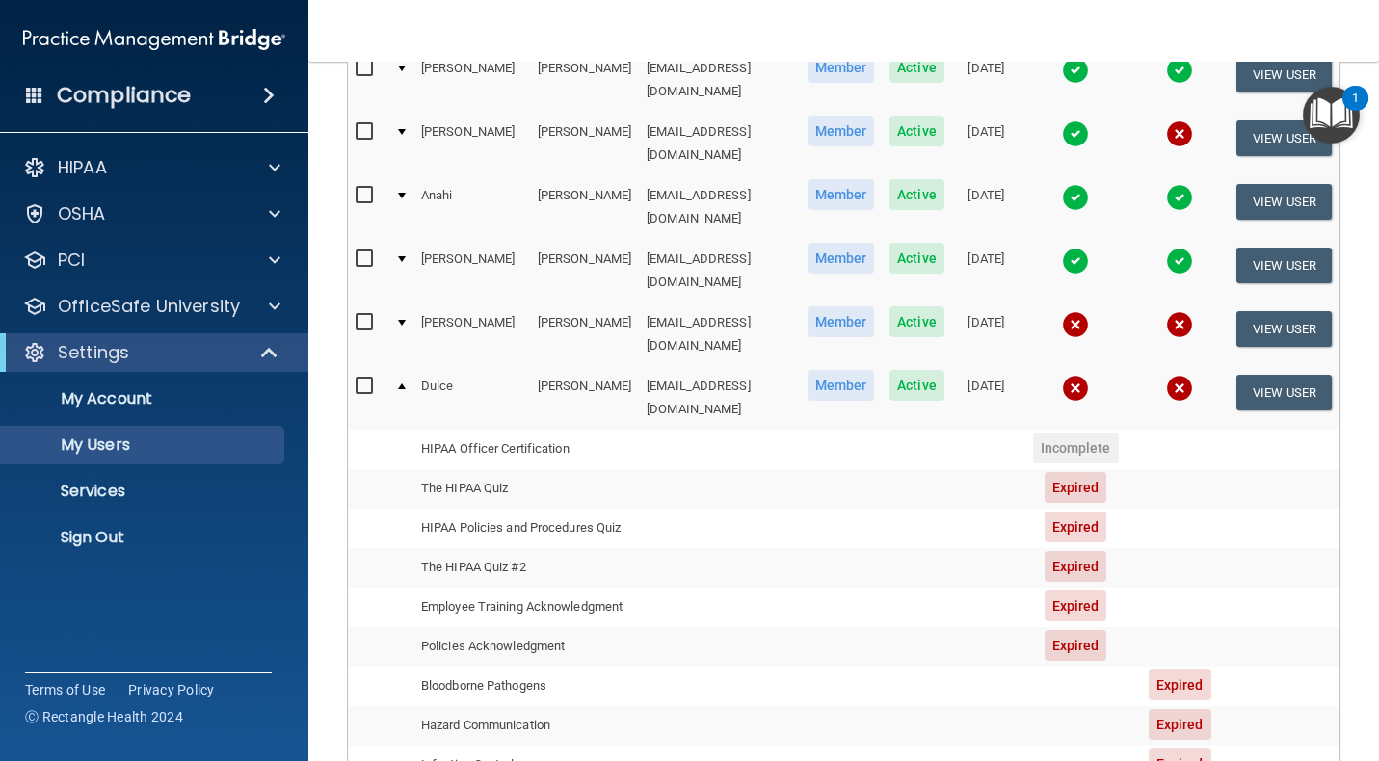
click at [776, 366] on td "[EMAIL_ADDRESS][DOMAIN_NAME]" at bounding box center [719, 397] width 160 height 63
